Goal: Task Accomplishment & Management: Use online tool/utility

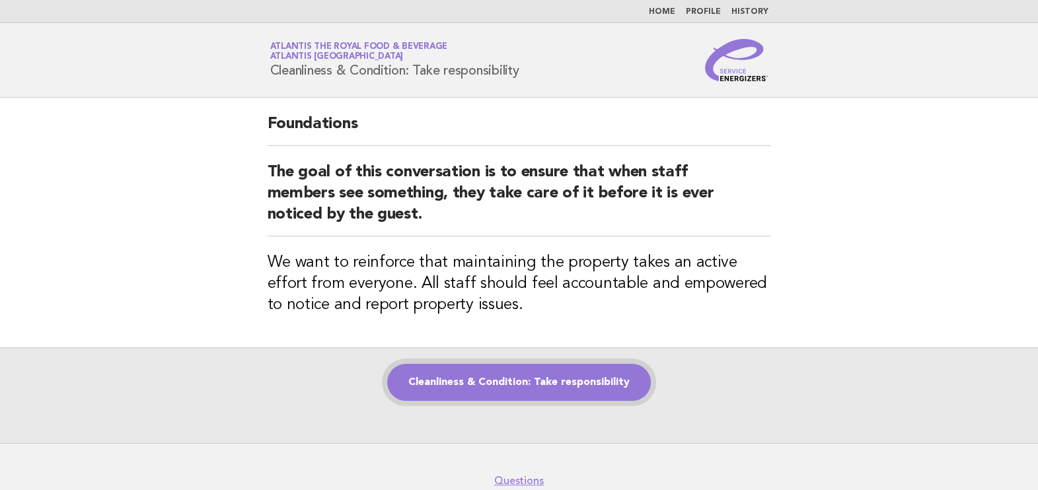
click at [594, 377] on link "Cleanliness & Condition: Take responsibility" at bounding box center [519, 382] width 264 height 37
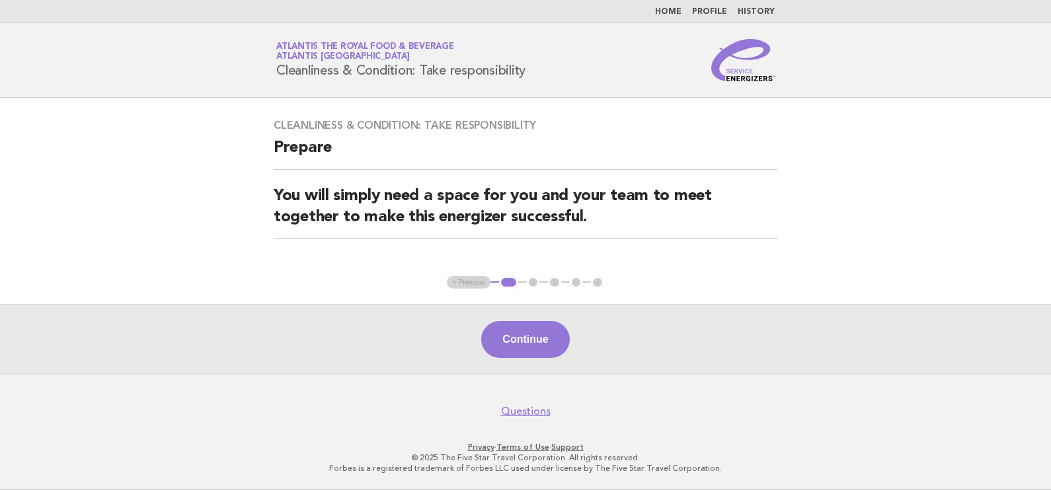
click at [461, 282] on ul "< Previous 1 2 3 4 5" at bounding box center [525, 282] width 157 height 13
click at [523, 334] on button "Continue" at bounding box center [525, 339] width 88 height 37
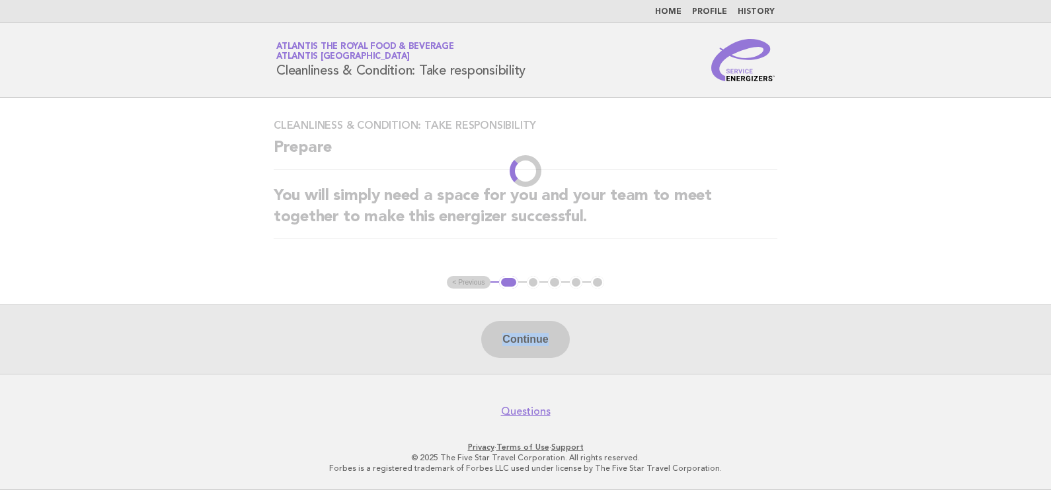
click at [523, 334] on div "Continue" at bounding box center [525, 339] width 1051 height 69
drag, startPoint x: 523, startPoint y: 334, endPoint x: 787, endPoint y: 280, distance: 269.9
click at [787, 280] on main "Cleanliness & Condition: Take responsibility Prepare You will simply need a spa…" at bounding box center [525, 236] width 1051 height 276
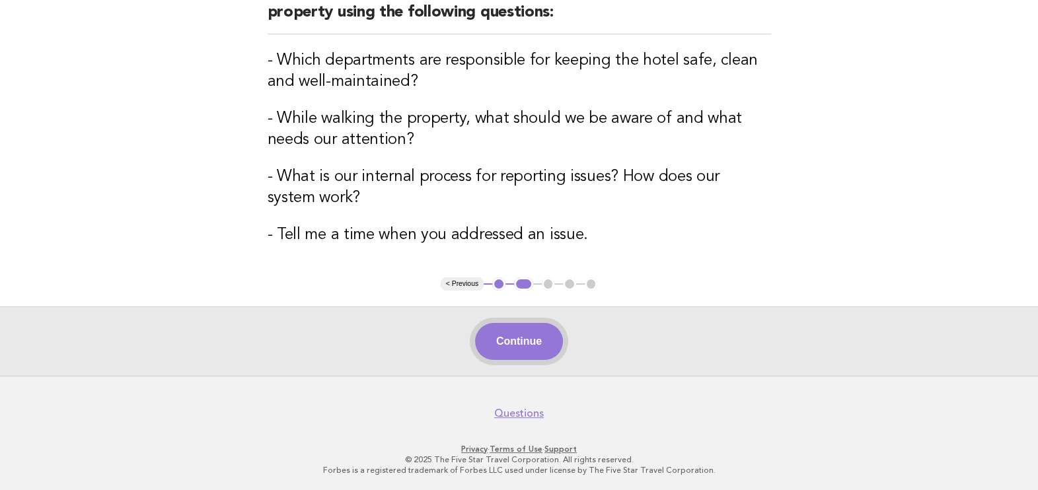
click at [524, 345] on button "Continue" at bounding box center [519, 341] width 88 height 37
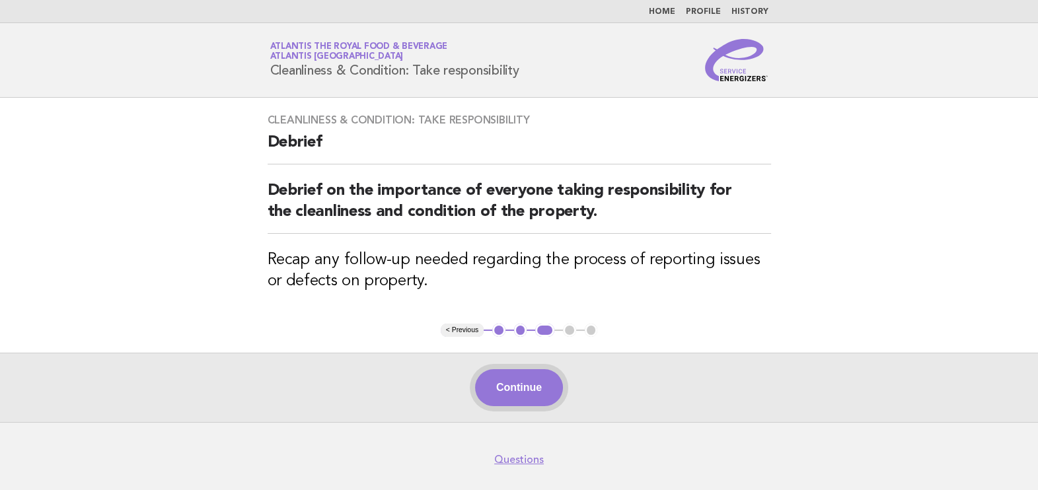
click at [518, 378] on button "Continue" at bounding box center [519, 387] width 88 height 37
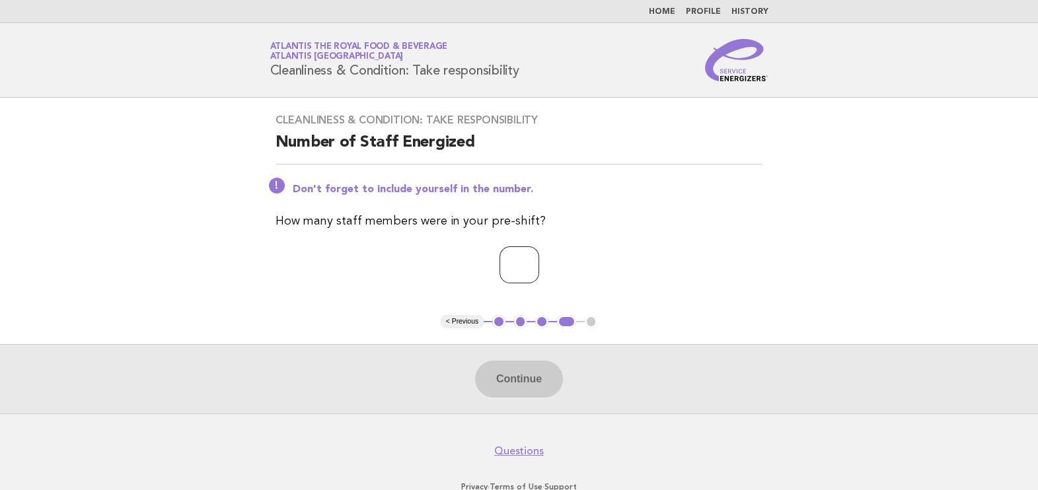
click at [536, 269] on input "number" at bounding box center [520, 265] width 40 height 37
type input "*"
click at [521, 364] on button "Continue" at bounding box center [519, 379] width 88 height 37
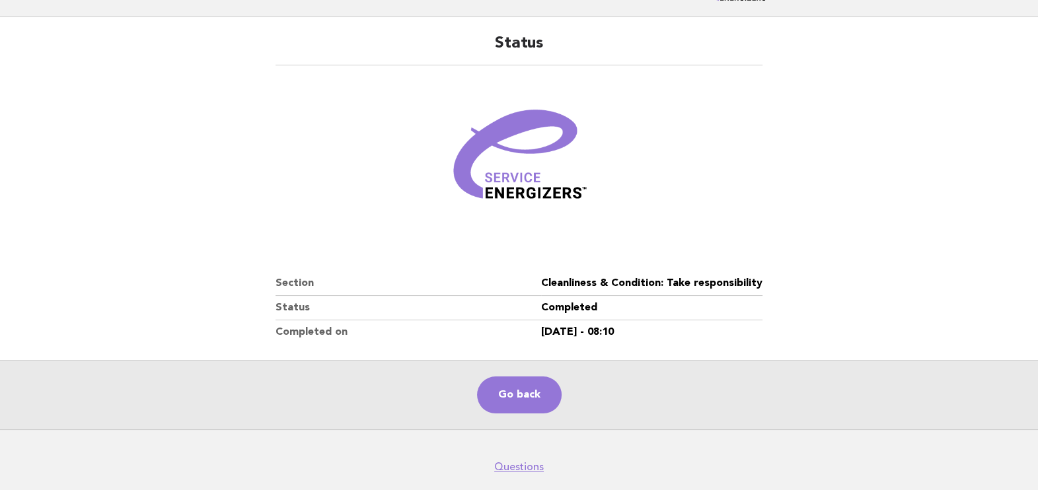
scroll to position [135, 0]
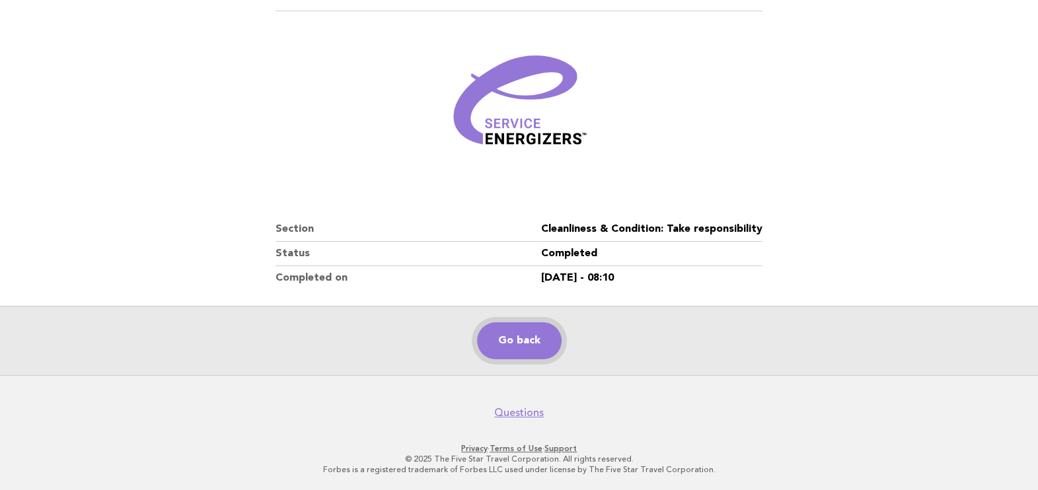
click at [525, 328] on link "Go back" at bounding box center [519, 341] width 85 height 37
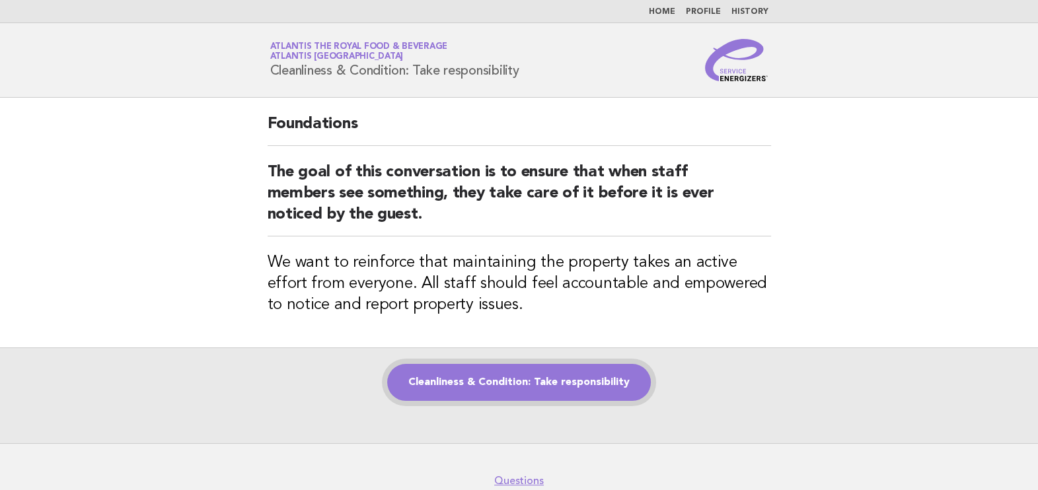
click at [533, 392] on link "Cleanliness & Condition: Take responsibility" at bounding box center [519, 382] width 264 height 37
